Goal: Communication & Community: Ask a question

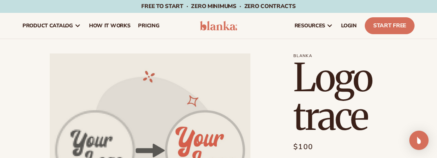
scroll to position [221, 0]
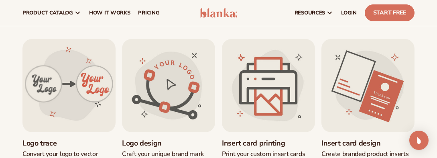
scroll to position [228, 0]
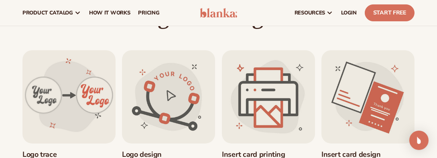
click at [268, 150] on link "Insert card printing" at bounding box center [268, 154] width 93 height 9
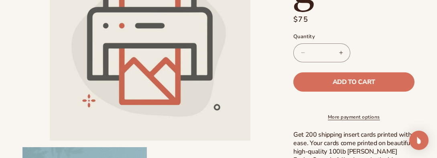
scroll to position [233, 0]
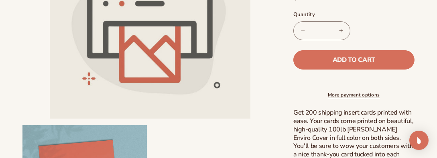
drag, startPoint x: 440, startPoint y: 153, endPoint x: 267, endPoint y: 107, distance: 179.3
click at [267, 107] on li "Open media 1 in modal" at bounding box center [149, 18] width 255 height 201
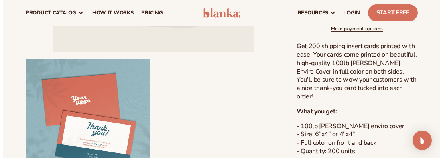
scroll to position [296, 0]
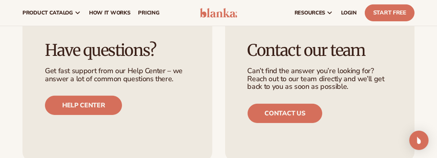
scroll to position [228, 0]
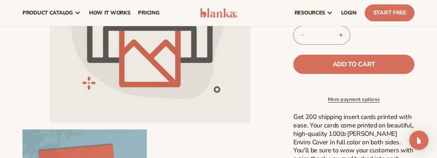
click at [50, 123] on button "Open media 1 in modal" at bounding box center [50, 123] width 0 height 0
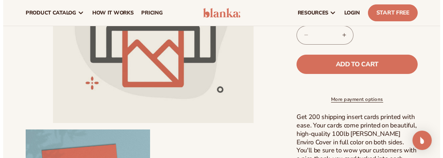
scroll to position [8, 0]
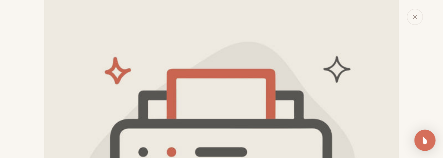
click at [424, 138] on img "Open Intercom Messenger" at bounding box center [425, 140] width 10 height 10
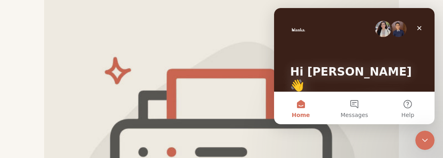
scroll to position [0, 0]
click at [354, 104] on button "Messages" at bounding box center [353, 108] width 53 height 32
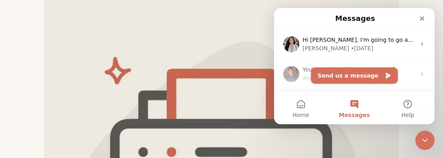
drag, startPoint x: 346, startPoint y: 73, endPoint x: 361, endPoint y: 74, distance: 14.9
click at [361, 74] on button "Send us a message" at bounding box center [354, 75] width 87 height 16
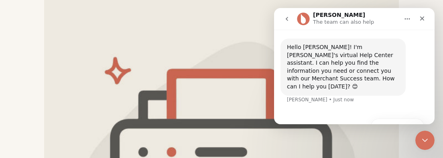
scroll to position [25, 0]
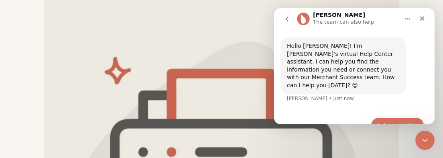
click at [386, 117] on button "Ask a question" at bounding box center [397, 125] width 53 height 16
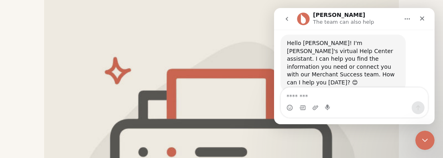
scroll to position [57, 0]
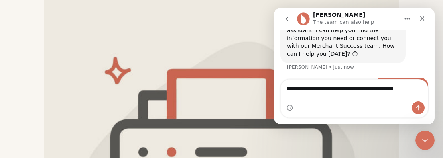
type textarea "**********"
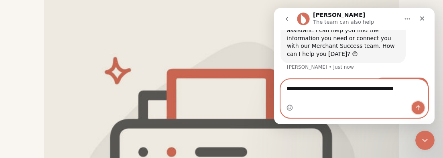
click at [417, 108] on icon "Send a message…" at bounding box center [418, 107] width 6 height 6
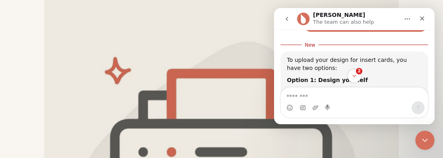
scroll to position [139, 0]
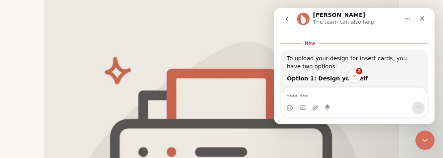
click at [431, 92] on div "Intercom messenger" at bounding box center [354, 102] width 161 height 31
click at [351, 75] on icon "Scroll to bottom" at bounding box center [354, 75] width 7 height 7
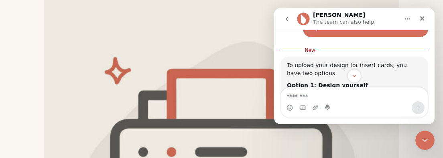
click at [433, 92] on div "Intercom messenger" at bounding box center [354, 102] width 161 height 31
click at [356, 75] on icon "Scroll to bottom" at bounding box center [354, 75] width 7 height 7
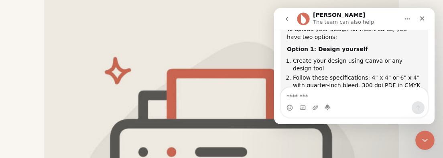
scroll to position [175, 0]
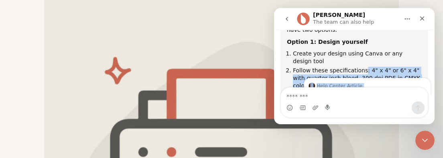
drag, startPoint x: 359, startPoint y: 44, endPoint x: 372, endPoint y: 79, distance: 36.9
click at [372, 79] on div "To upload your design for insert cards, you have two options: Option 1: Design …" at bounding box center [354, 95] width 135 height 155
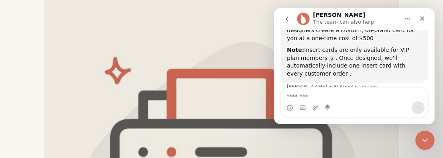
click at [370, 92] on div "Did that answer your question? [PERSON_NAME] • 1m ago" at bounding box center [354, 109] width 148 height 35
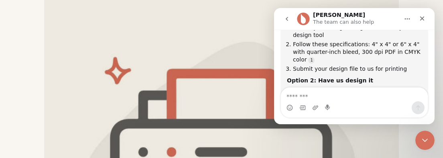
scroll to position [172, 0]
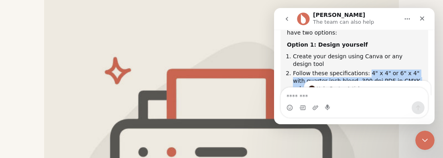
drag, startPoint x: 361, startPoint y: 48, endPoint x: 417, endPoint y: 57, distance: 57.0
click at [417, 69] on li "Follow these specifications: 4" x 4" or 6" x 4" with quarter-inch bleed, 300 dp…" at bounding box center [357, 80] width 129 height 22
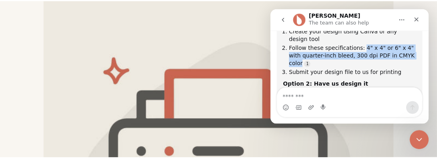
scroll to position [160, 0]
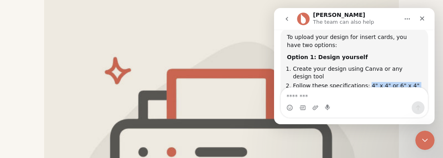
copy li "4" x 4" or 6" x 4" with quarter-inch bleed, 300 dpi PDF in CMYK color"
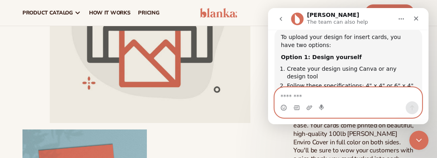
click at [304, 94] on textarea "Message…" at bounding box center [348, 95] width 147 height 14
type textarea "*"
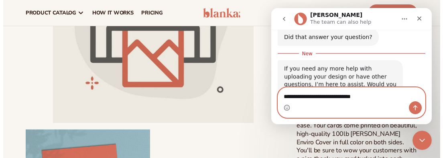
scroll to position [313, 0]
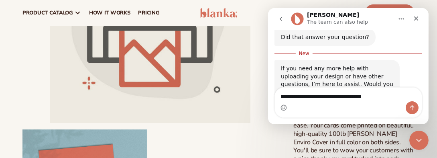
click at [50, 123] on button "Open media 1 in modal" at bounding box center [50, 123] width 0 height 0
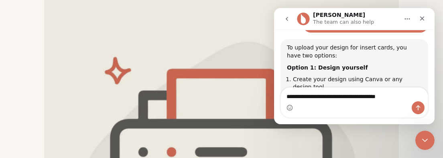
scroll to position [134, 0]
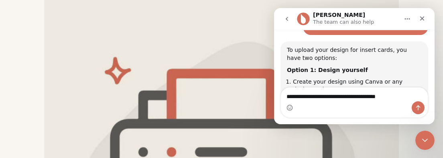
drag, startPoint x: 396, startPoint y: 98, endPoint x: 418, endPoint y: 52, distance: 50.8
click at [418, 52] on div "To upload your design for insert cards, you have two options: Option 1: Design …" at bounding box center [354, 123] width 148 height 165
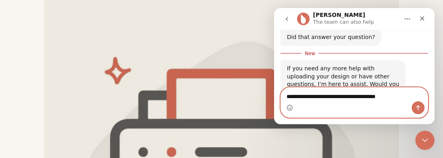
click at [396, 98] on textarea "**********" at bounding box center [354, 95] width 147 height 14
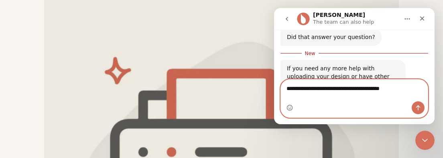
type textarea "**********"
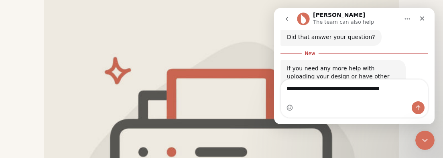
drag, startPoint x: 413, startPoint y: 93, endPoint x: 304, endPoint y: 112, distance: 110.5
click at [304, 112] on div "Intercom messenger" at bounding box center [354, 107] width 147 height 13
click at [300, 102] on div "Intercom messenger" at bounding box center [354, 107] width 147 height 13
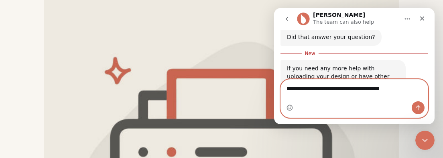
click at [415, 93] on textarea "**********" at bounding box center [354, 87] width 147 height 14
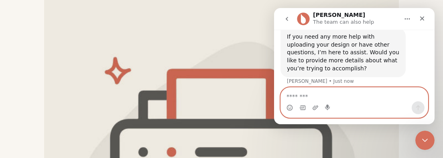
scroll to position [366, 0]
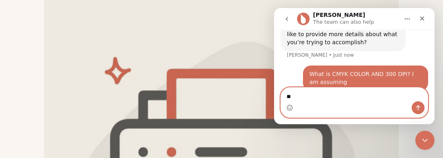
type textarea "*"
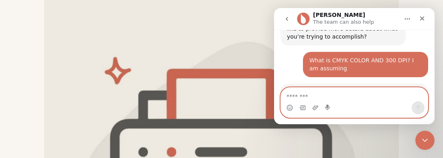
scroll to position [382, 0]
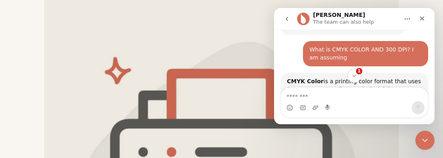
click at [433, 94] on div "Intercom messenger" at bounding box center [354, 102] width 161 height 31
drag, startPoint x: 433, startPoint y: 76, endPoint x: 433, endPoint y: 70, distance: 5.6
click at [433, 70] on div "1" at bounding box center [354, 76] width 161 height 14
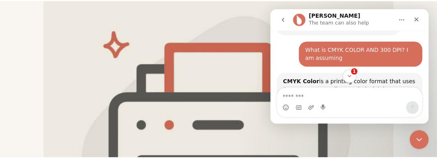
scroll to position [45, 0]
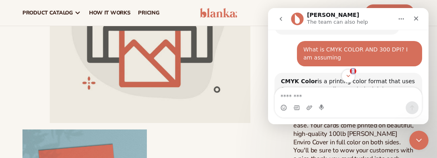
drag, startPoint x: 427, startPoint y: 78, endPoint x: 424, endPoint y: 53, distance: 24.7
click at [424, 53] on div "Have a look around and message us if you have any questions! Hello [PERSON_NAME…" at bounding box center [348, 62] width 161 height 65
click at [345, 74] on icon "Scroll to bottom" at bounding box center [348, 75] width 7 height 7
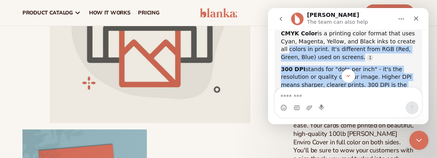
scroll to position [423, 0]
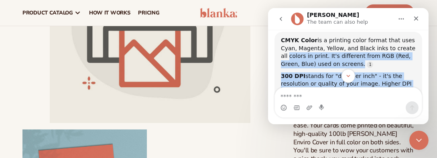
click at [407, 72] on div "300 DPI stands for "dots per inch" - it's the resolution or quality of your ima…" at bounding box center [348, 87] width 135 height 31
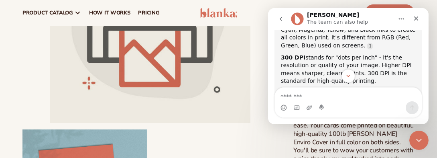
scroll to position [425, 0]
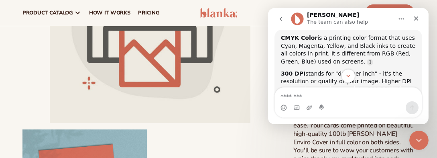
click at [427, 94] on div "Intercom messenger" at bounding box center [348, 102] width 161 height 31
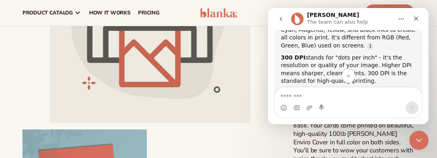
drag, startPoint x: 426, startPoint y: 77, endPoint x: 429, endPoint y: 92, distance: 15.1
click at [429, 92] on html "[PERSON_NAME] The team can also help Have a look around and message us if you h…" at bounding box center [348, 66] width 161 height 116
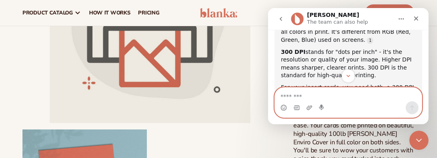
click at [296, 95] on textarea "Message…" at bounding box center [348, 95] width 147 height 14
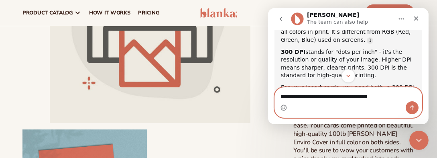
type textarea "**********"
click at [408, 107] on button "Send a message…" at bounding box center [412, 107] width 13 height 13
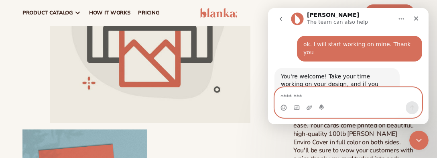
scroll to position [606, 0]
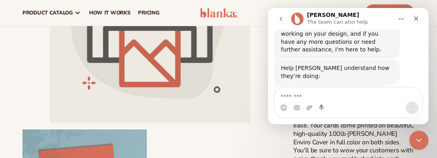
click at [284, 86] on div "Rate your conversation Terrible Bad OK Great Amazing" at bounding box center [331, 108] width 112 height 44
click at [333, 108] on span "OK" at bounding box center [330, 115] width 14 height 14
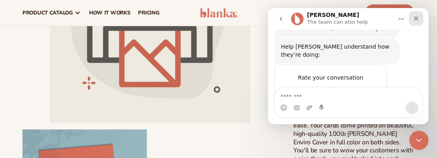
drag, startPoint x: 414, startPoint y: 15, endPoint x: 418, endPoint y: 18, distance: 4.7
click at [418, 18] on icon "Close" at bounding box center [416, 18] width 6 height 6
